Goal: Task Accomplishment & Management: Manage account settings

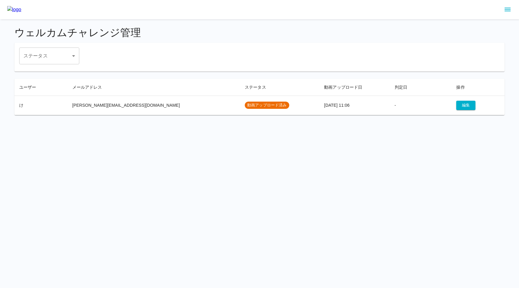
click at [248, 122] on html "ウェルカムチャレンジ管理 ステータス ​ ステータス ユーザー メールアドレス ステータス 動画アップロード日 判定日 操作 け keita.hino+409…" at bounding box center [259, 61] width 519 height 122
click at [456, 106] on button "編集" at bounding box center [465, 105] width 19 height 9
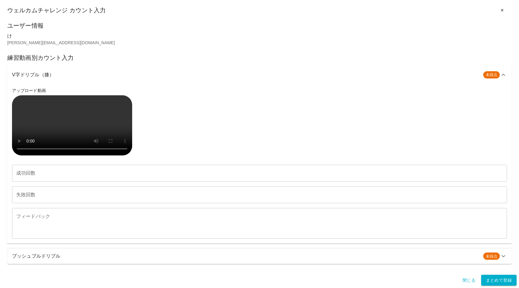
scroll to position [88, 0]
click at [25, 182] on input "成功回数" at bounding box center [259, 173] width 495 height 17
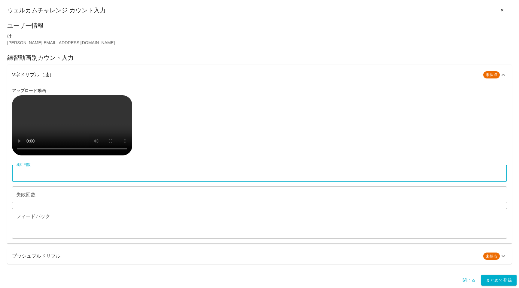
type input "**"
click at [22, 203] on input "失敗回数" at bounding box center [259, 194] width 495 height 17
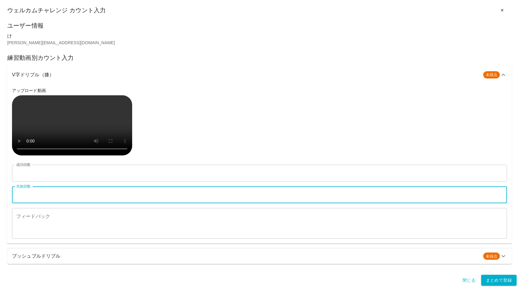
scroll to position [151, 0]
type input "*"
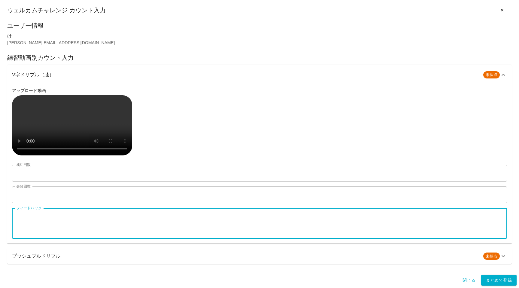
click at [33, 225] on textarea "フィードバック" at bounding box center [259, 223] width 487 height 21
type textarea "*"
type textarea "********"
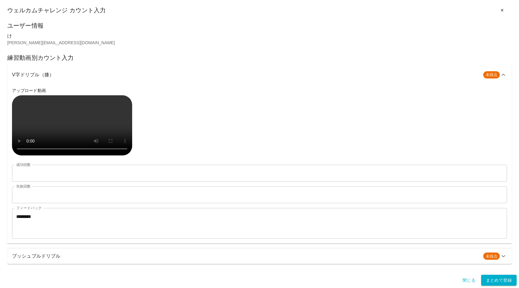
click at [36, 260] on h6 "プッシュプルドリブル" at bounding box center [245, 256] width 467 height 8
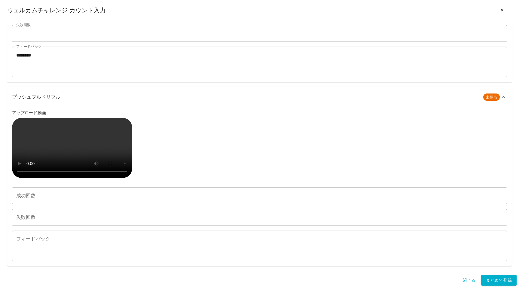
scroll to position [468, 0]
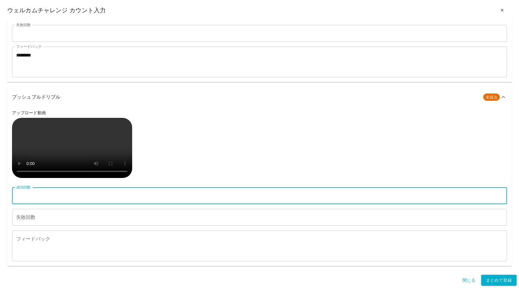
click at [32, 202] on input "成功回数" at bounding box center [259, 195] width 495 height 17
type input "*"
type input "**"
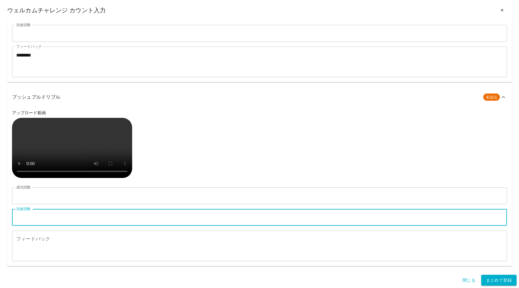
click at [38, 220] on input "失敗回数" at bounding box center [259, 217] width 495 height 17
type input "*"
click at [34, 242] on textarea "フィードバック" at bounding box center [259, 246] width 487 height 21
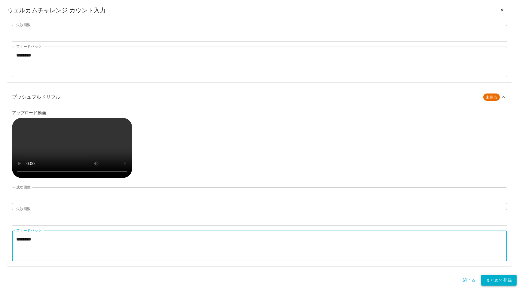
type textarea "********"
click at [488, 279] on button "まとめて登録" at bounding box center [498, 280] width 35 height 11
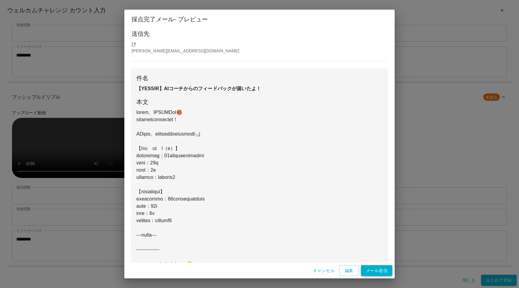
click at [380, 269] on button "メール送信" at bounding box center [376, 270] width 31 height 11
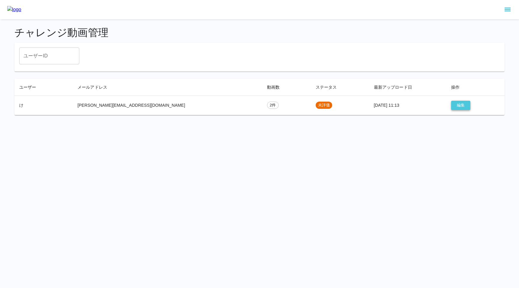
click at [454, 103] on button "編集" at bounding box center [460, 105] width 19 height 9
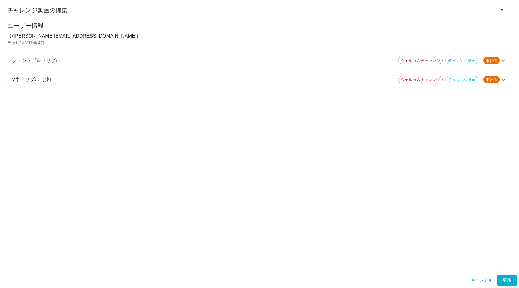
click at [291, 60] on p "プッシュプルドリブル" at bounding box center [202, 60] width 381 height 7
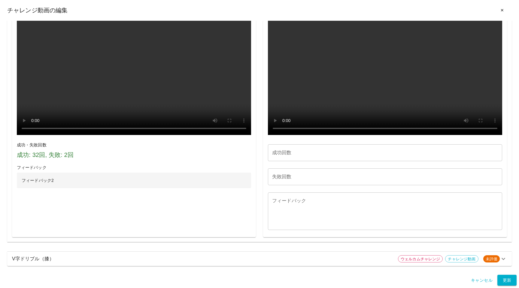
scroll to position [363, 0]
click at [288, 177] on div "成功回数 成功回数 失敗回数 失敗回数 フィードバック * フィードバック" at bounding box center [385, 124] width 234 height 212
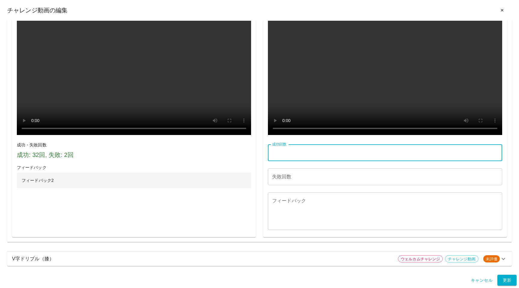
click at [288, 161] on input "成功回数" at bounding box center [385, 152] width 234 height 17
type input "**"
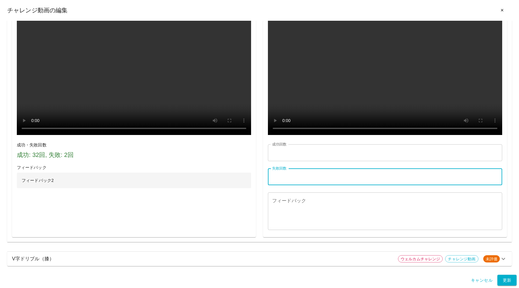
click at [290, 185] on input "失敗回数" at bounding box center [385, 176] width 234 height 17
type input "*"
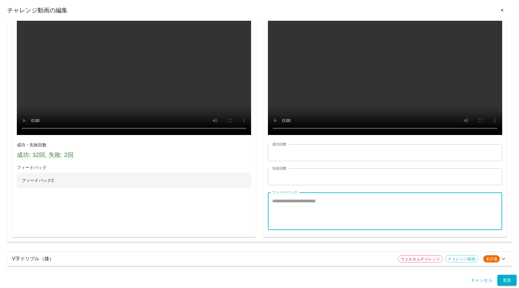
click at [293, 216] on textarea "フィードバック" at bounding box center [385, 211] width 226 height 28
type textarea "*****"
click at [284, 258] on p "V字ドリブル（膝）" at bounding box center [202, 258] width 381 height 7
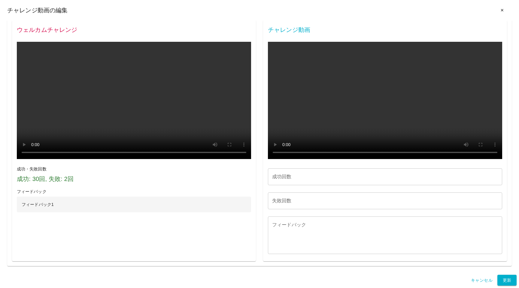
scroll to position [930, 0]
click at [293, 177] on input "成功回数" at bounding box center [385, 176] width 234 height 17
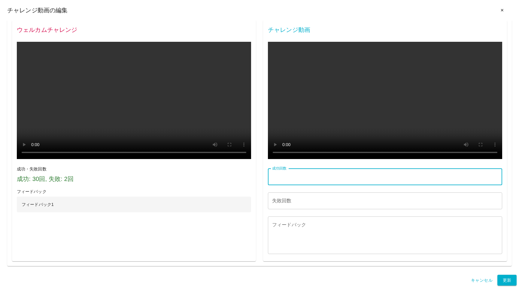
type input "**"
click at [294, 197] on input "失敗回数" at bounding box center [385, 200] width 234 height 17
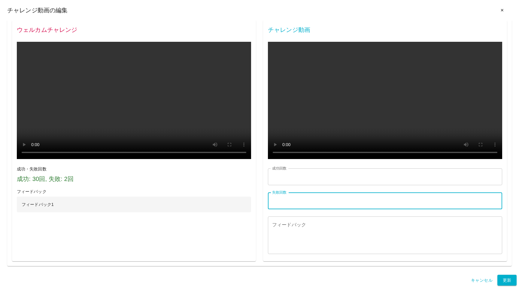
type input "*"
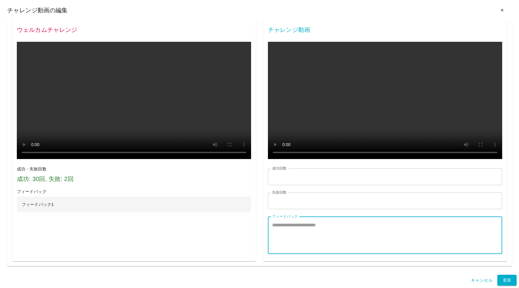
click at [288, 233] on textarea "フィードバック" at bounding box center [385, 235] width 226 height 28
type textarea "*"
type textarea "******"
click at [508, 281] on button "更新" at bounding box center [507, 280] width 19 height 11
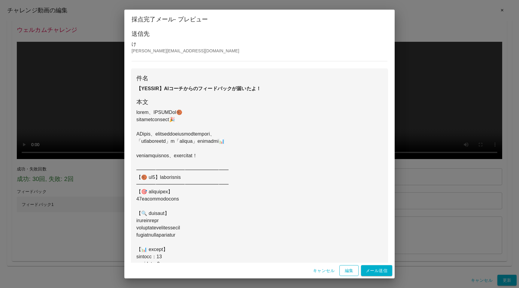
click at [353, 273] on button "編集" at bounding box center [349, 270] width 19 height 11
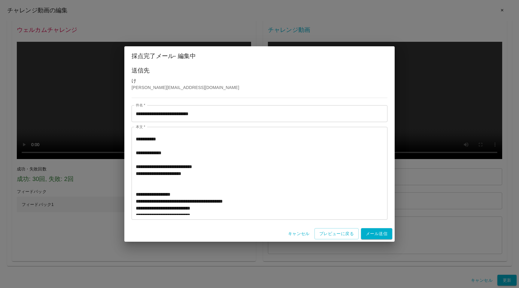
scroll to position [330, 0]
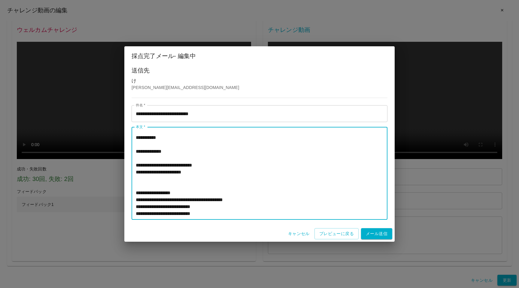
drag, startPoint x: 172, startPoint y: 152, endPoint x: 134, endPoint y: 137, distance: 40.5
click at [134, 137] on div "**********" at bounding box center [260, 173] width 256 height 93
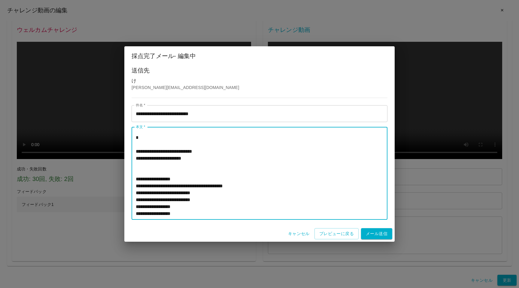
scroll to position [316, 0]
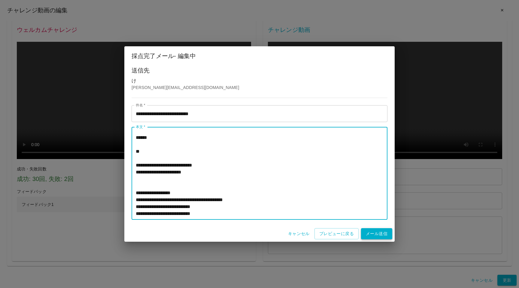
type textarea "**********"
click at [375, 236] on button "メール送信" at bounding box center [376, 233] width 31 height 11
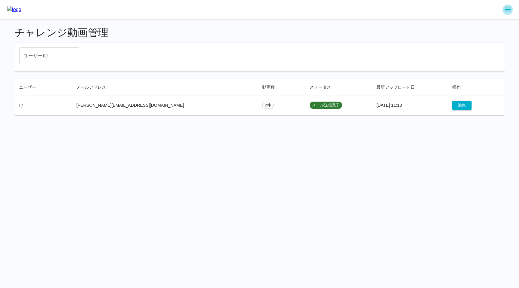
click at [505, 9] on icon "sidemenu" at bounding box center [508, 10] width 6 height 4
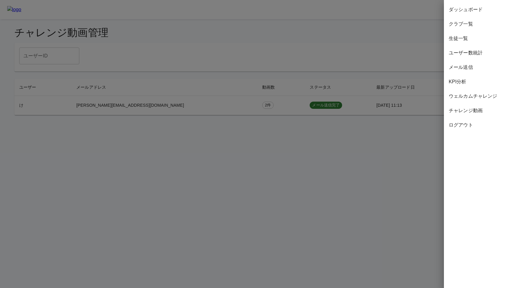
click at [459, 56] on span "ユーザー数統計" at bounding box center [482, 52] width 66 height 7
